Goal: Complete application form

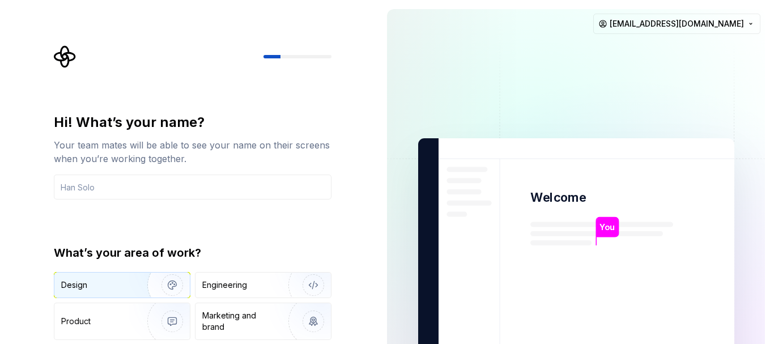
click at [137, 281] on img "button" at bounding box center [165, 285] width 72 height 76
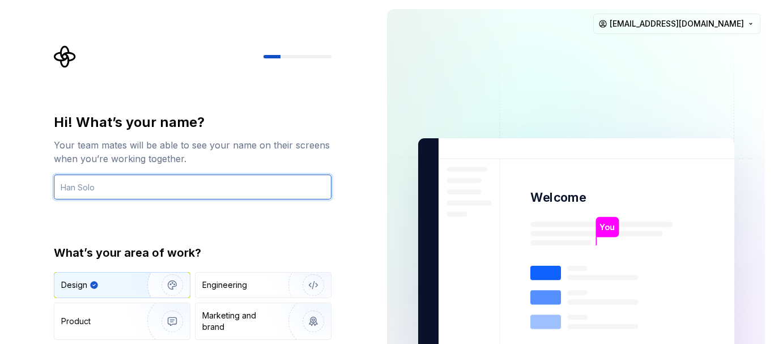
click at [176, 187] on input "text" at bounding box center [193, 186] width 278 height 25
type input "hijio"
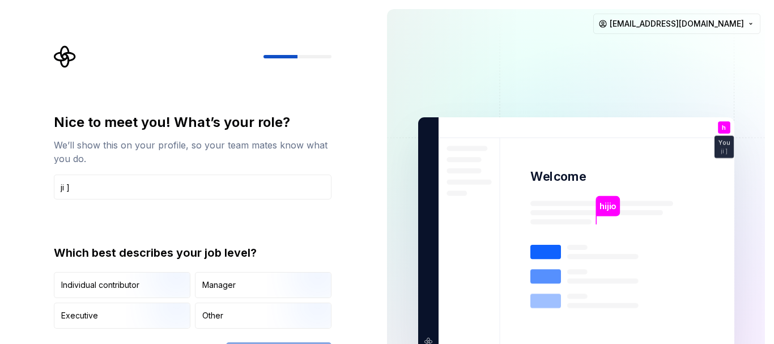
type input "ji ]"
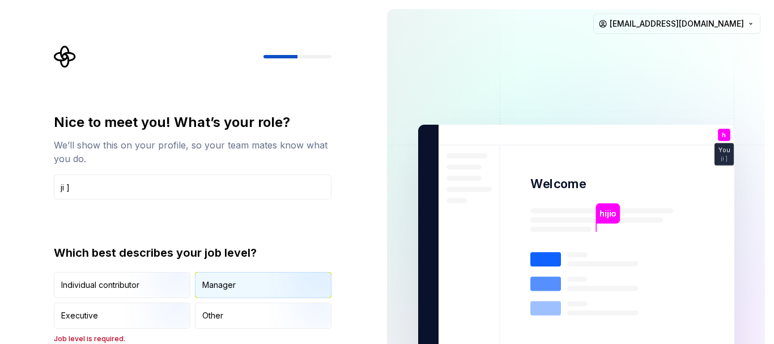
click at [199, 285] on div "Manager" at bounding box center [262, 284] width 135 height 25
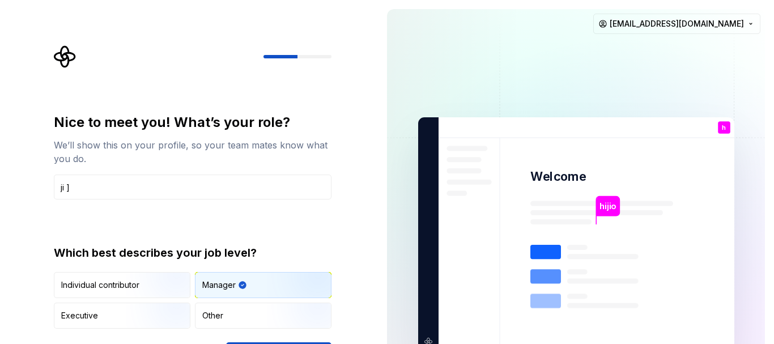
click at [351, 219] on div "Nice to meet you! What’s your role? We’ll show this on your profile, so your te…" at bounding box center [189, 234] width 378 height 469
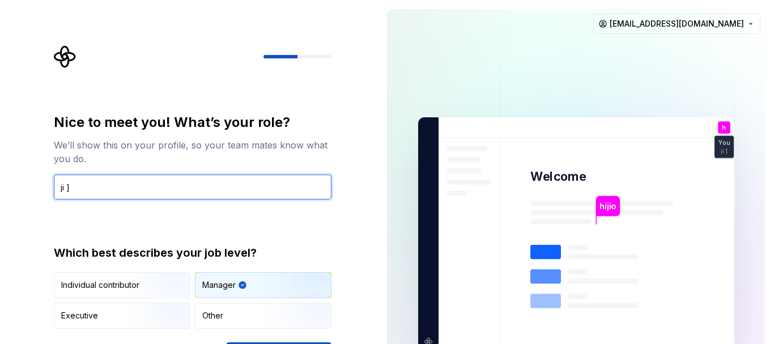
click at [125, 197] on input "ji ]" at bounding box center [193, 186] width 278 height 25
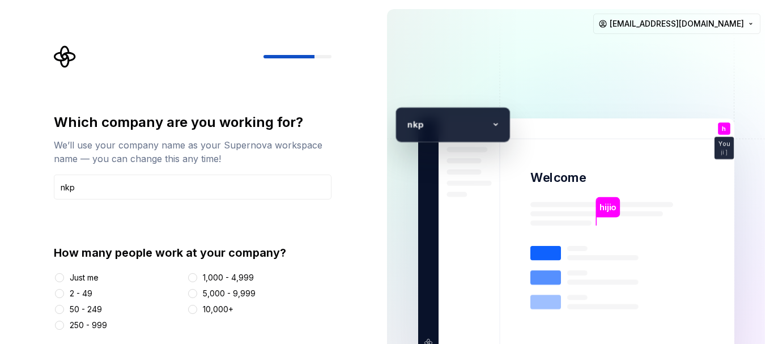
type input "nkp"
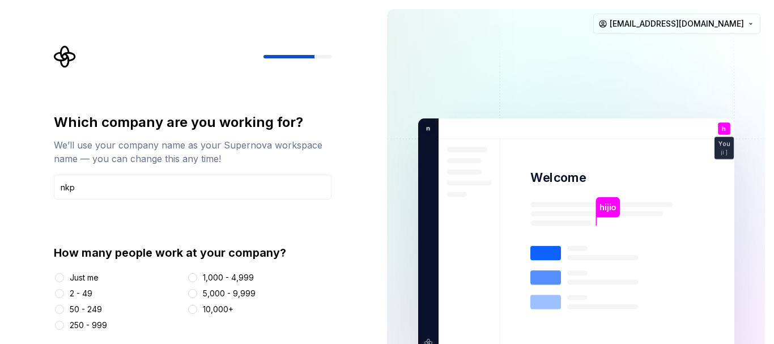
click at [82, 272] on div "Just me" at bounding box center [84, 277] width 29 height 11
click at [64, 273] on button "Just me" at bounding box center [59, 277] width 9 height 9
type button "Just me"
click at [122, 181] on input "nkp" at bounding box center [193, 186] width 278 height 25
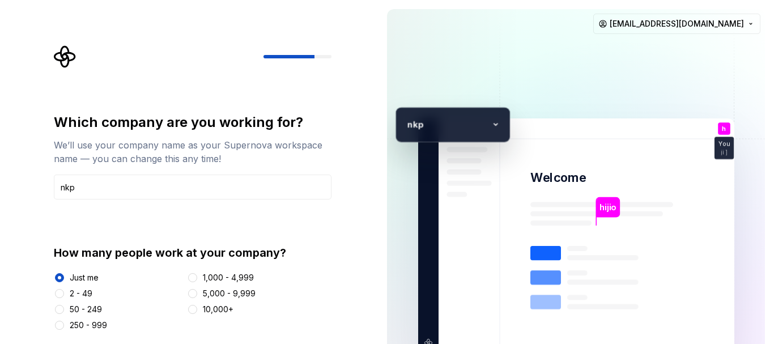
click at [425, 125] on p "kp" at bounding box center [449, 124] width 74 height 14
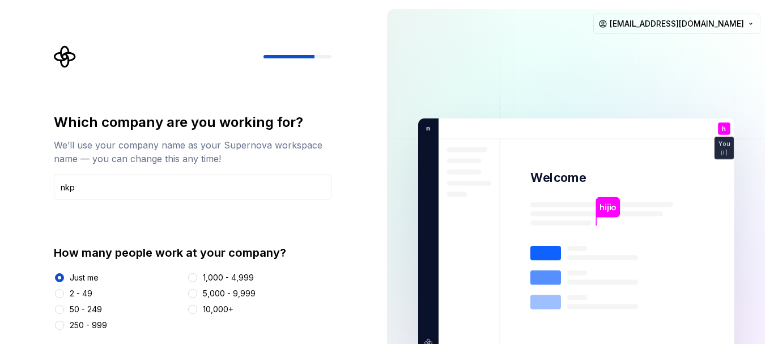
click at [425, 125] on p "n" at bounding box center [426, 128] width 8 height 10
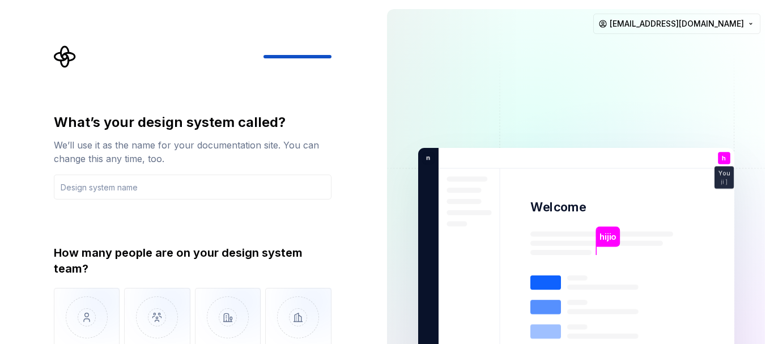
click at [275, 120] on div "What’s your design system called?" at bounding box center [193, 122] width 278 height 18
click at [101, 317] on img "button" at bounding box center [87, 326] width 66 height 76
click at [137, 193] on input "text" at bounding box center [193, 186] width 278 height 25
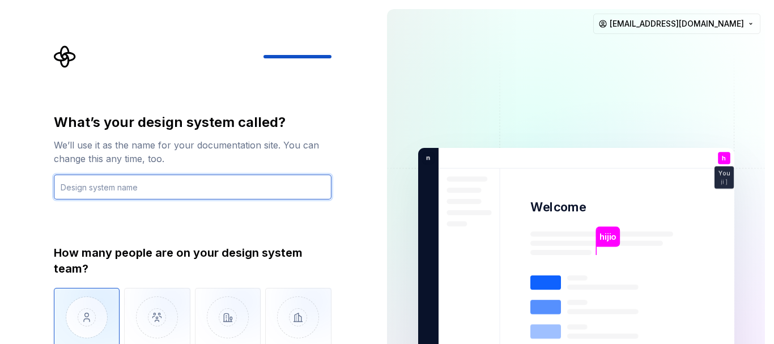
click at [137, 193] on input "text" at bounding box center [193, 186] width 278 height 25
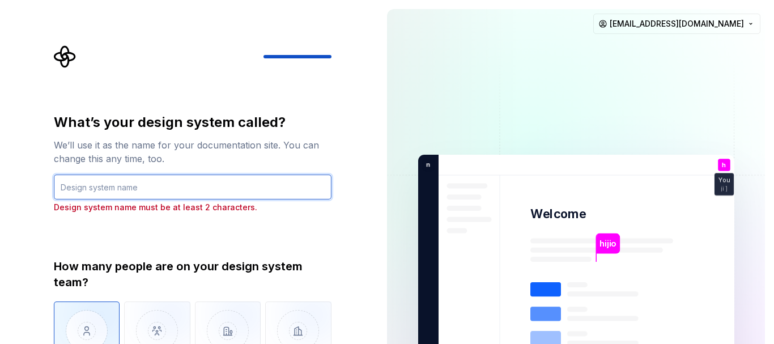
click at [137, 193] on input "text" at bounding box center [193, 186] width 278 height 25
type input "kk"
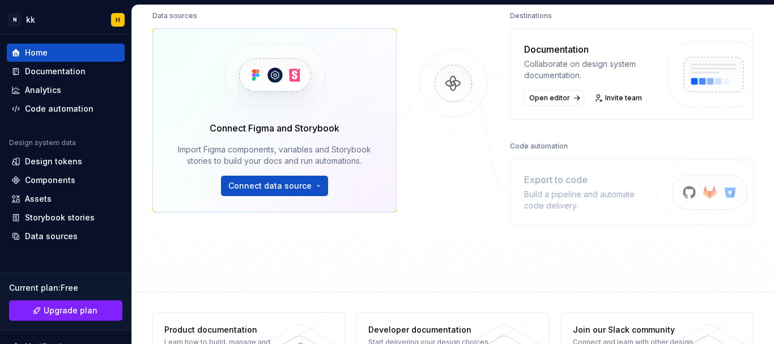
scroll to position [206, 0]
